Goal: Register for event/course

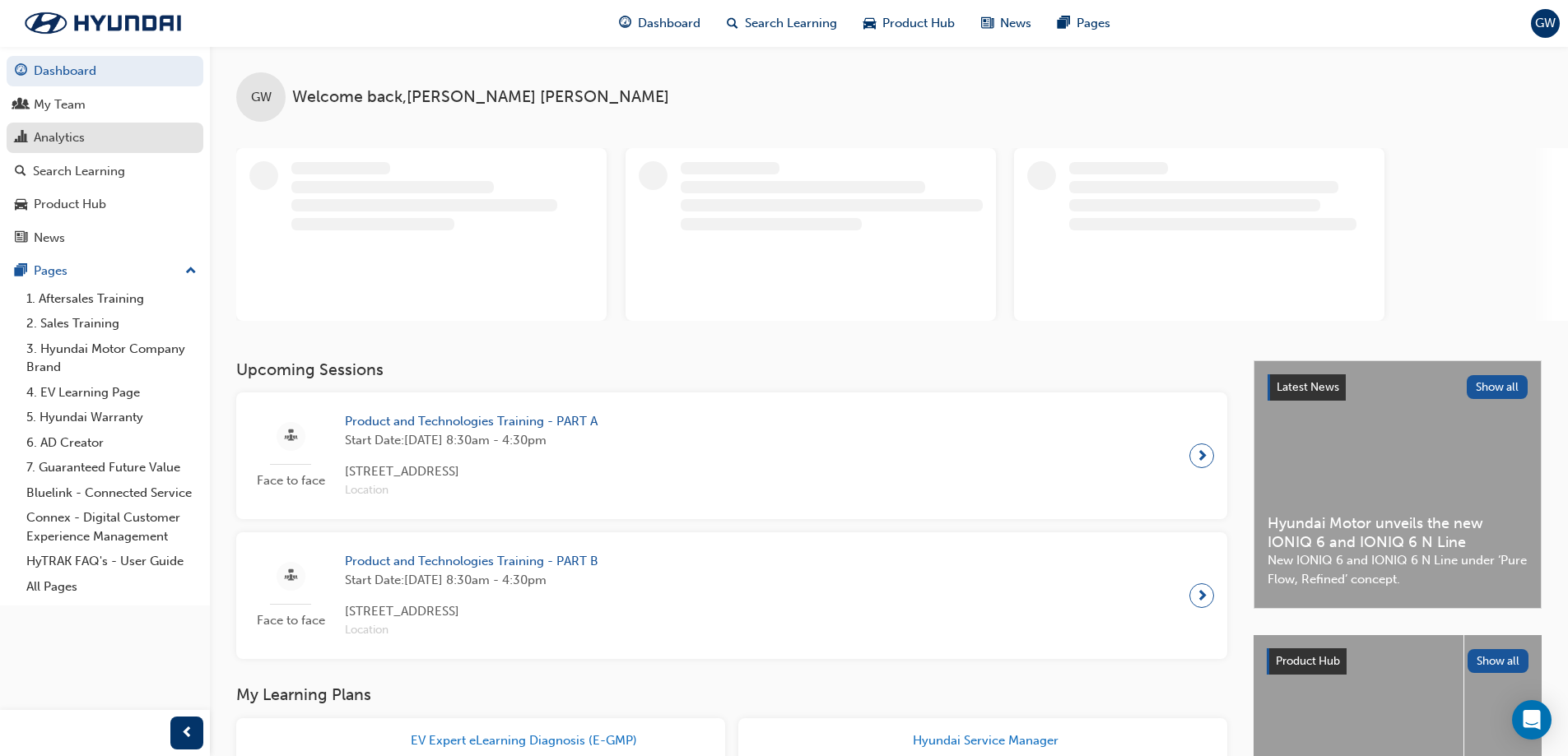
click at [76, 143] on div "Analytics" at bounding box center [59, 138] width 51 height 19
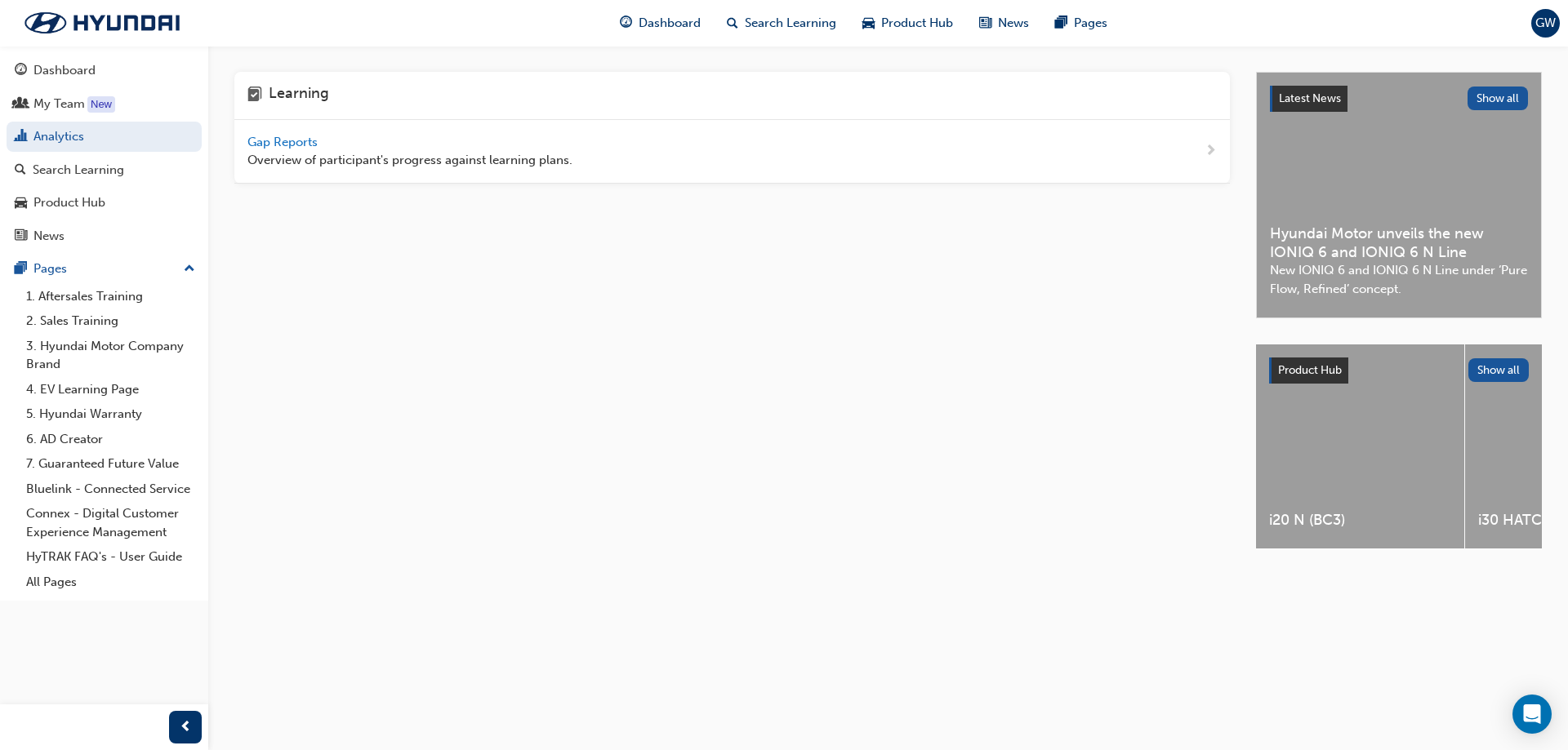
click at [290, 140] on span "Gap Reports" at bounding box center [284, 142] width 73 height 14
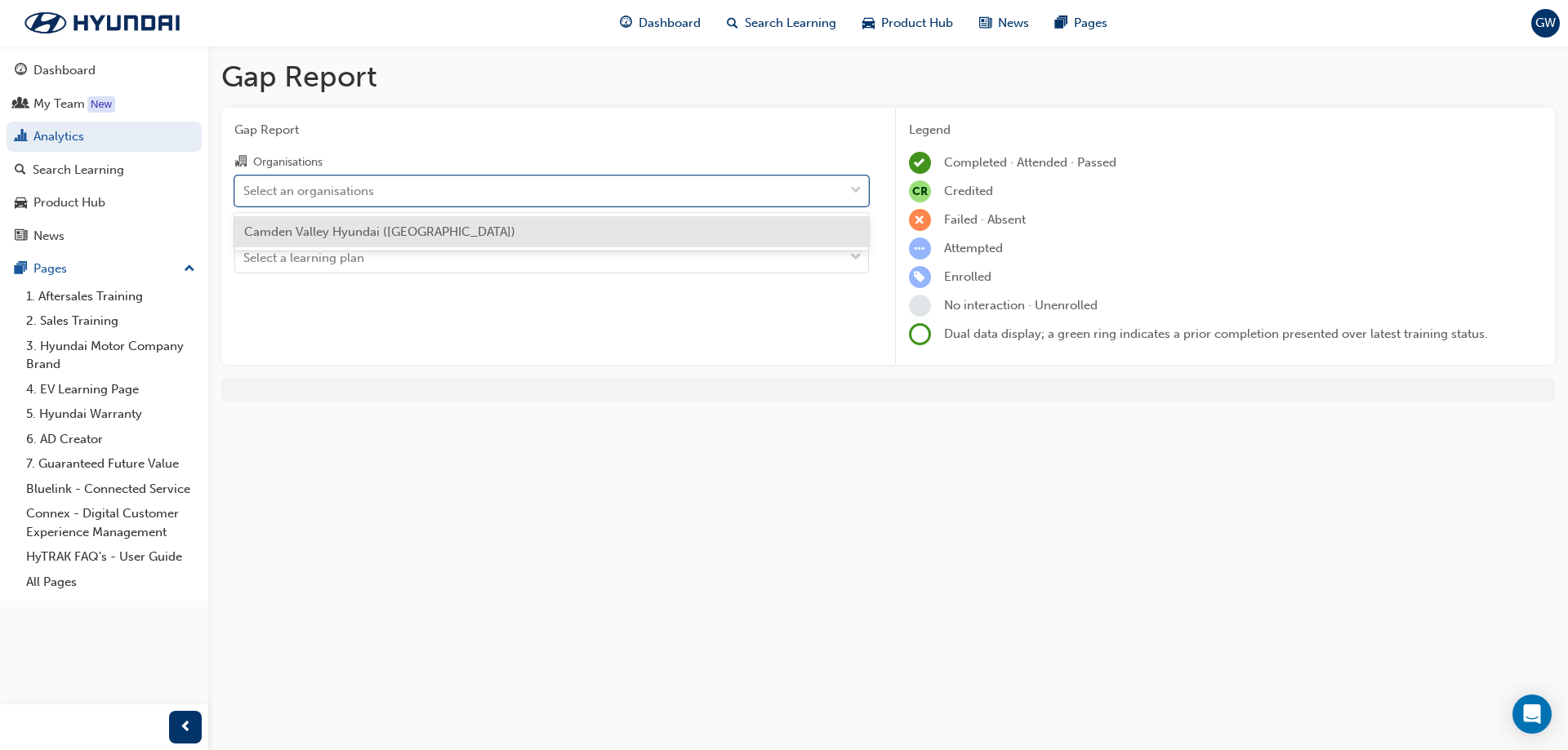
click at [462, 189] on div "Select an organisations" at bounding box center [539, 190] width 608 height 29
click at [245, 189] on input "Organisations option Camden Valley Hyundai (Smeaton Grange) focused, 1 of 1. 1 …" at bounding box center [244, 190] width 2 height 14
click at [454, 228] on span "Camden Valley Hyundai ([GEOGRAPHIC_DATA])" at bounding box center [380, 231] width 272 height 14
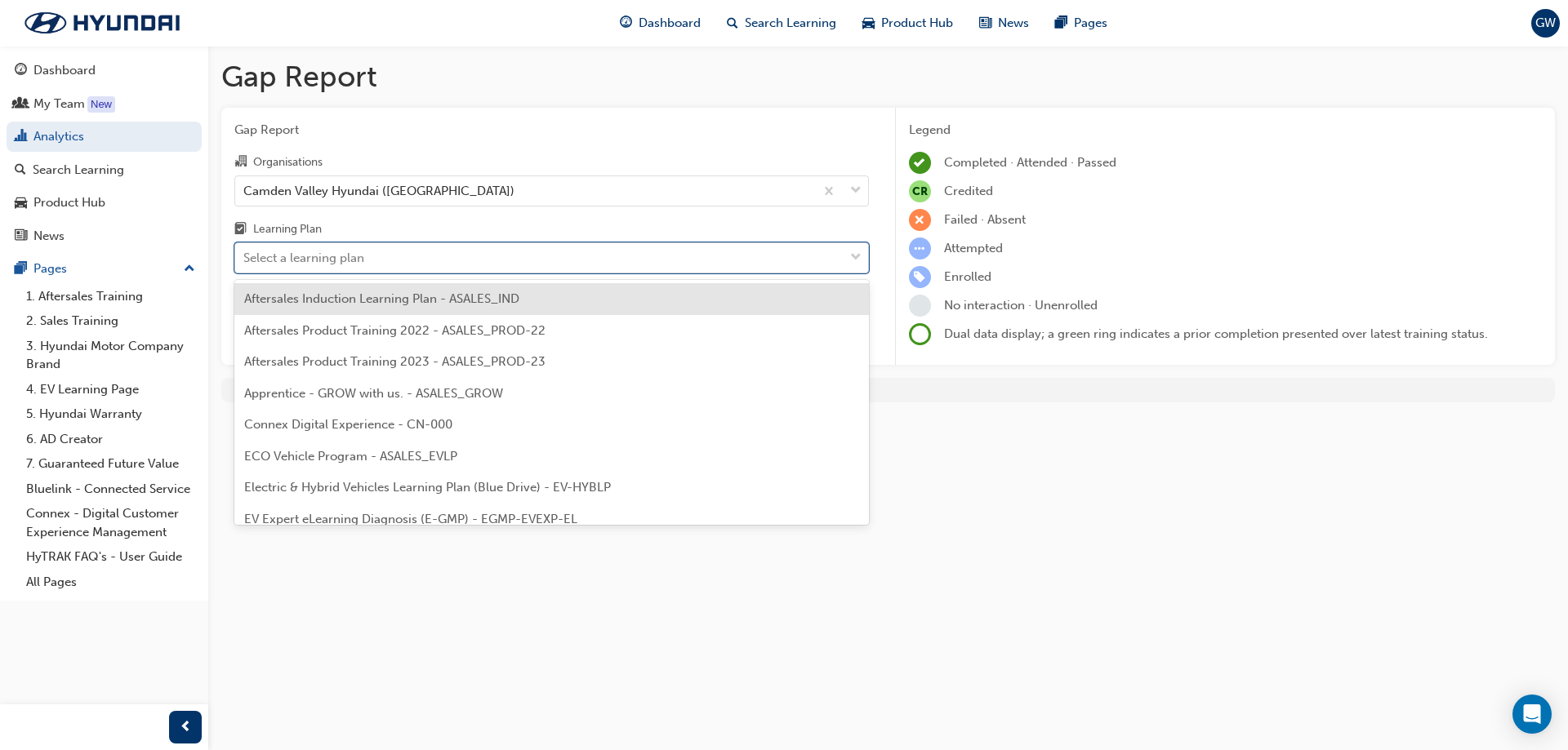
click at [398, 251] on div "Select a learning plan" at bounding box center [539, 258] width 608 height 29
click at [245, 251] on input "Learning Plan option Aftersales Induction Learning Plan - ASALES_IND focused, 1…" at bounding box center [244, 258] width 2 height 14
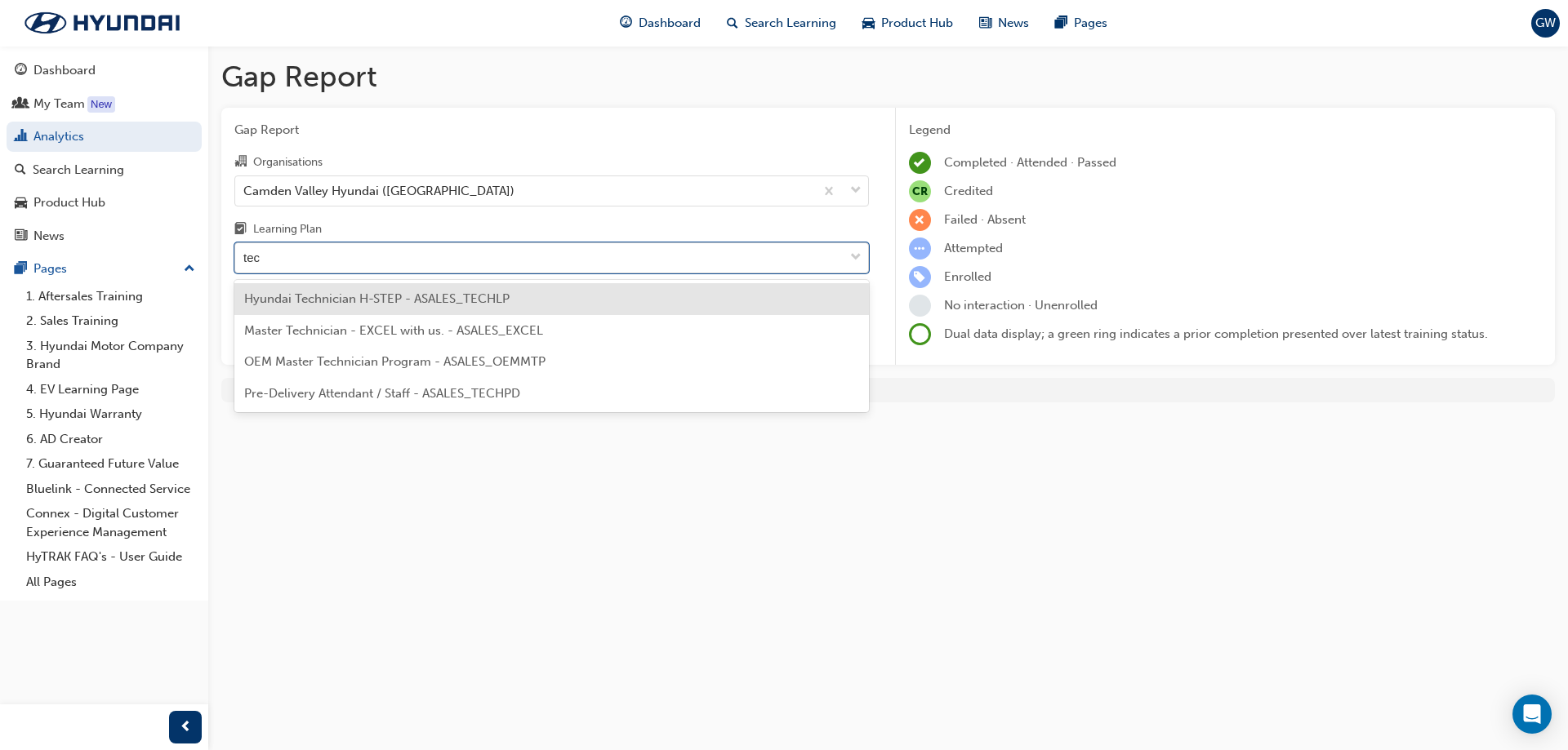
type input "tech"
click at [319, 300] on span "Hyundai Technician H-STEP - ASALES_TECHLP" at bounding box center [376, 298] width 265 height 14
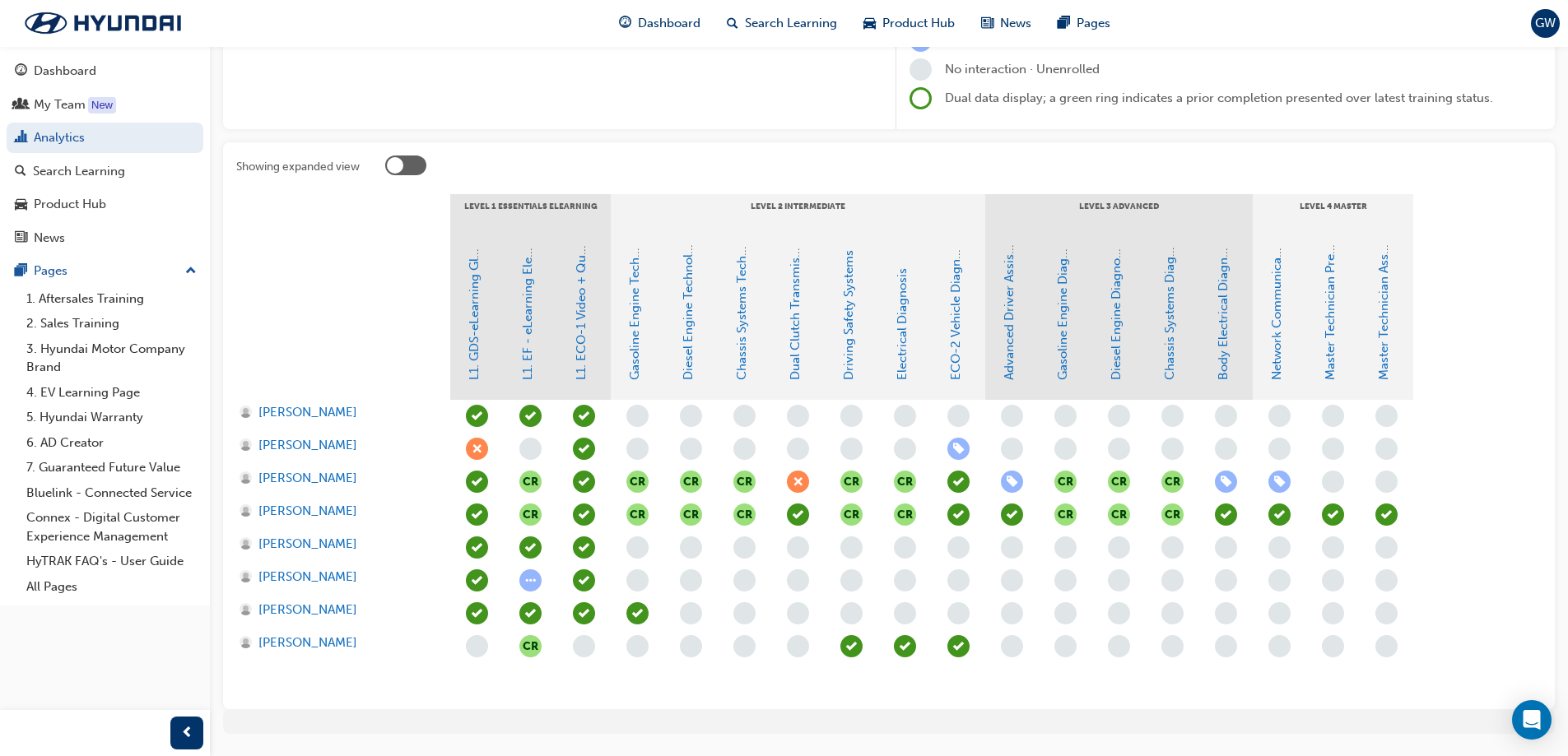
scroll to position [247, 0]
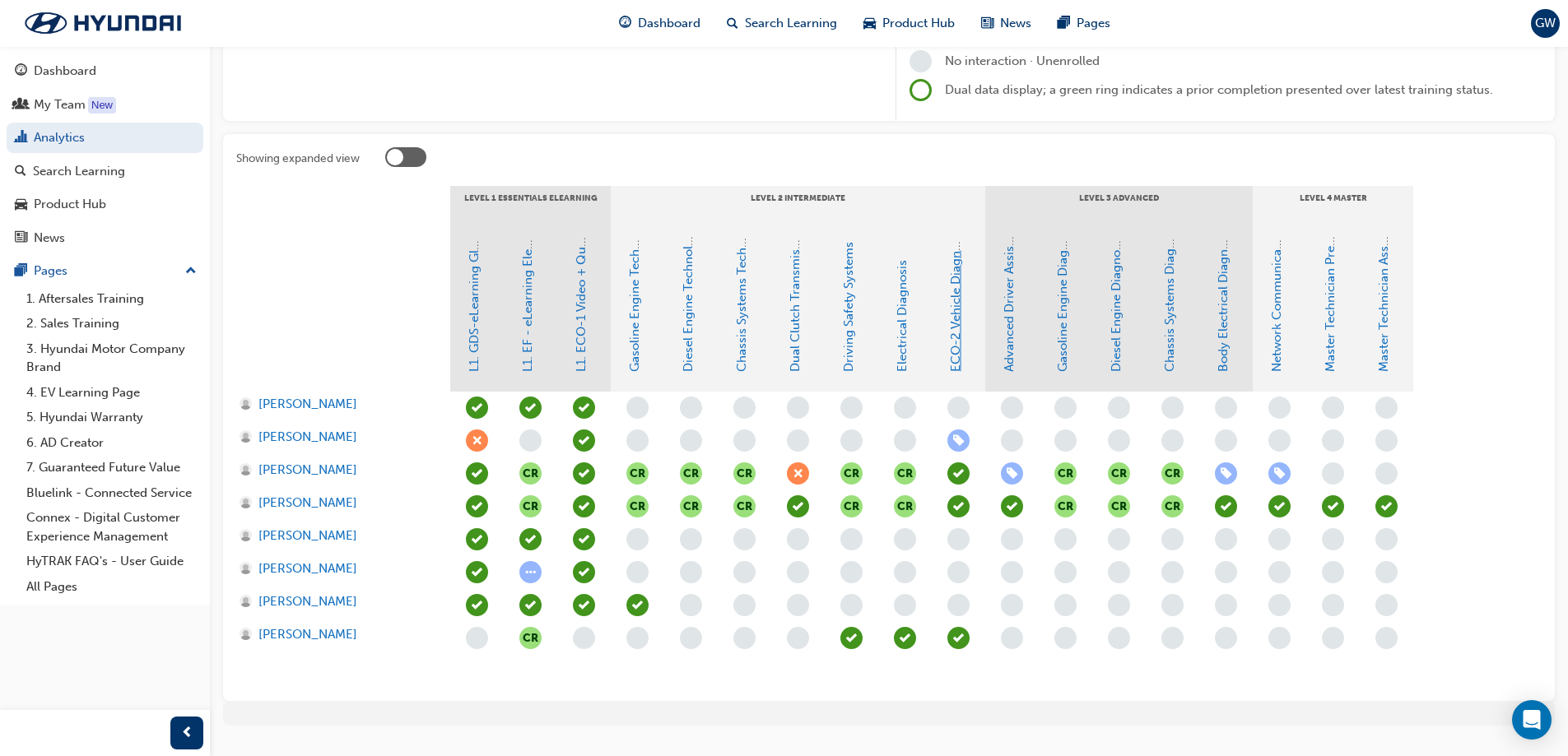
click at [956, 348] on link "ECO-2 Vehicle Diagnosis and Repair" at bounding box center [955, 267] width 14 height 208
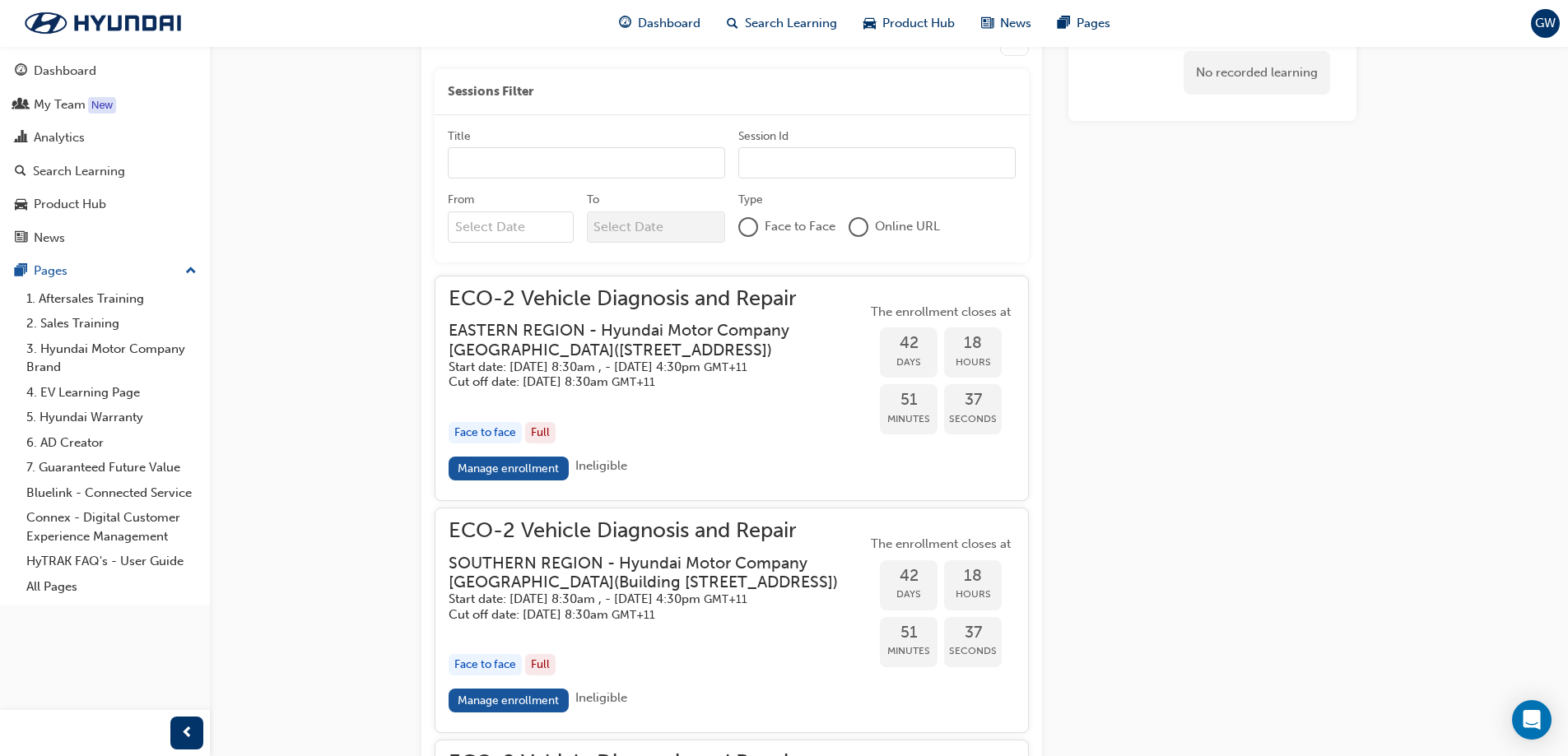
scroll to position [1468, 0]
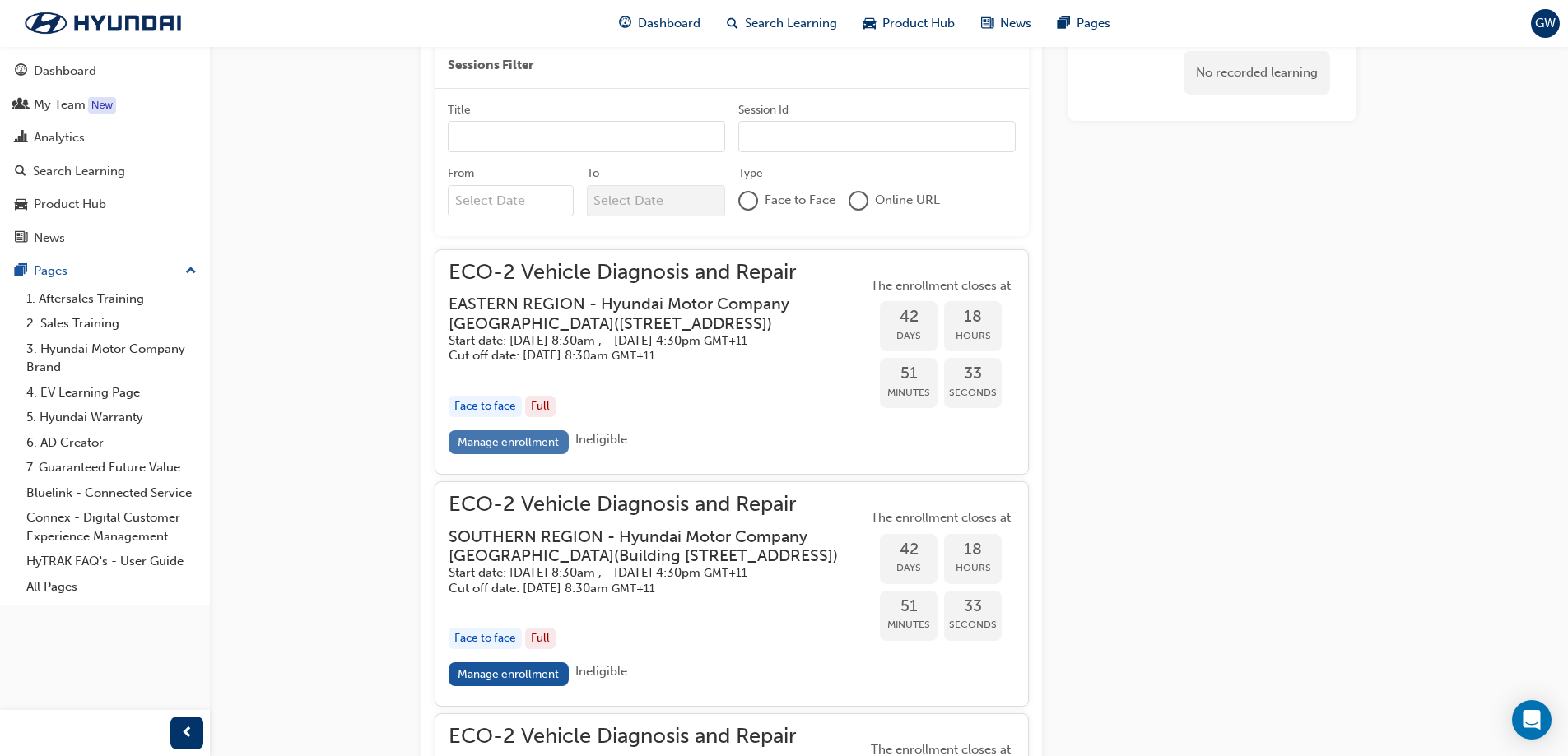
click at [533, 454] on link "Manage enrollment" at bounding box center [508, 442] width 120 height 24
